Goal: Information Seeking & Learning: Learn about a topic

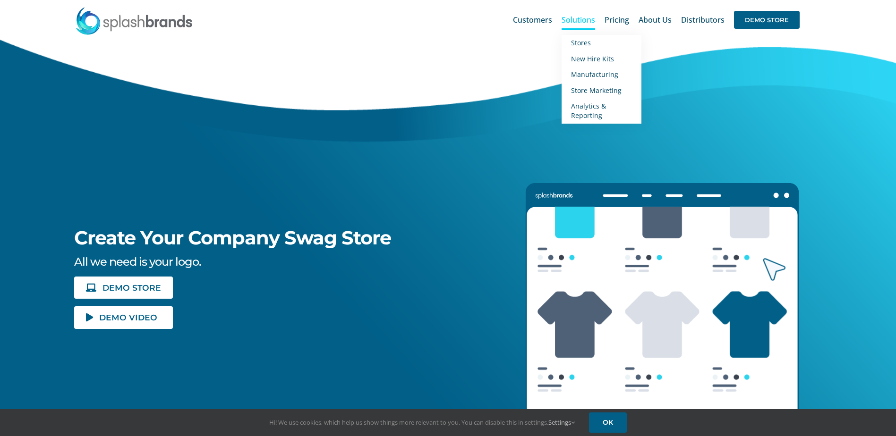
click at [590, 19] on span "Solutions" at bounding box center [579, 20] width 34 height 8
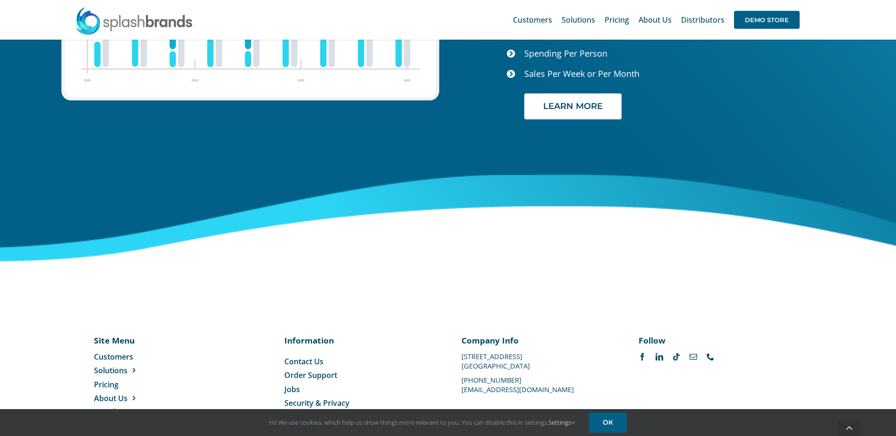
scroll to position [3968, 0]
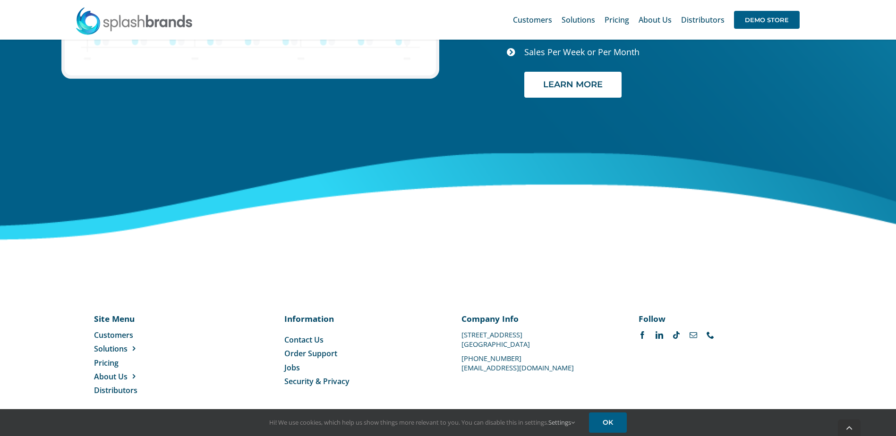
click at [306, 376] on span "Security & Privacy" at bounding box center [316, 381] width 65 height 10
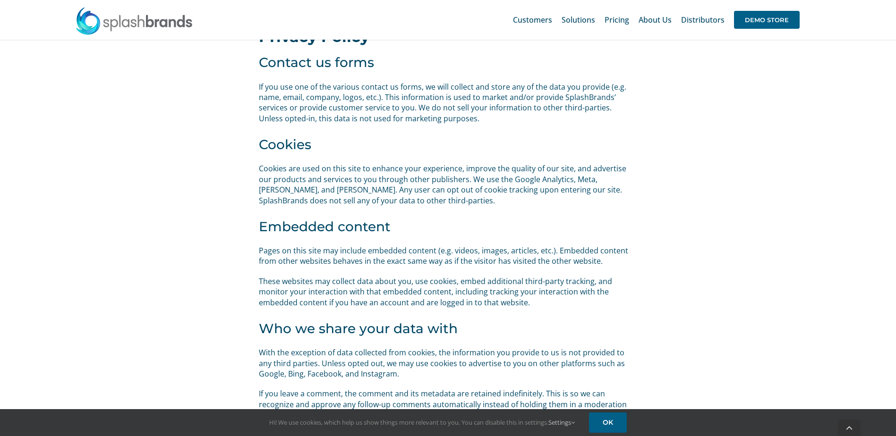
scroll to position [520, 0]
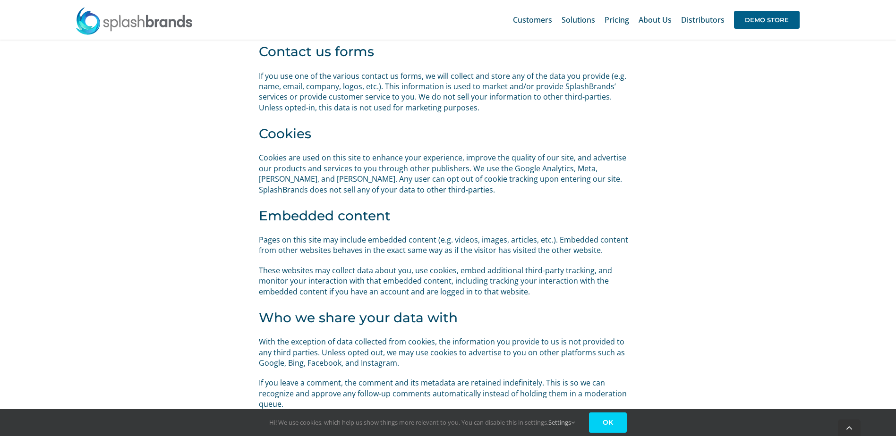
click at [613, 422] on link "OK" at bounding box center [608, 423] width 38 height 20
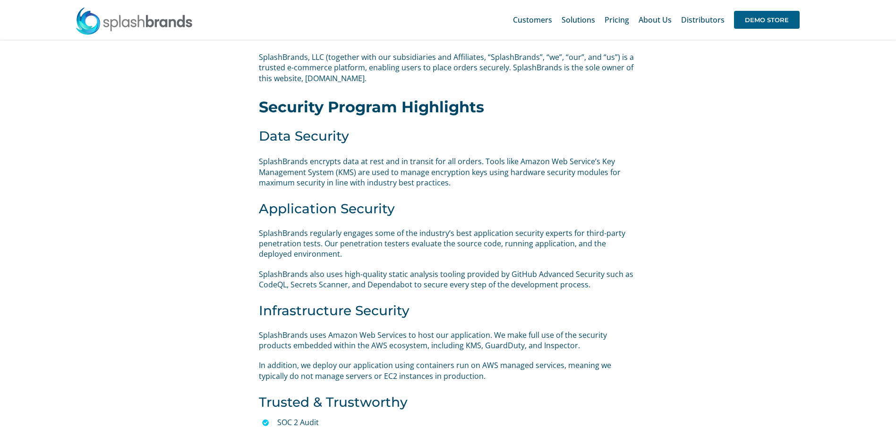
scroll to position [0, 0]
